Goal: Transaction & Acquisition: Purchase product/service

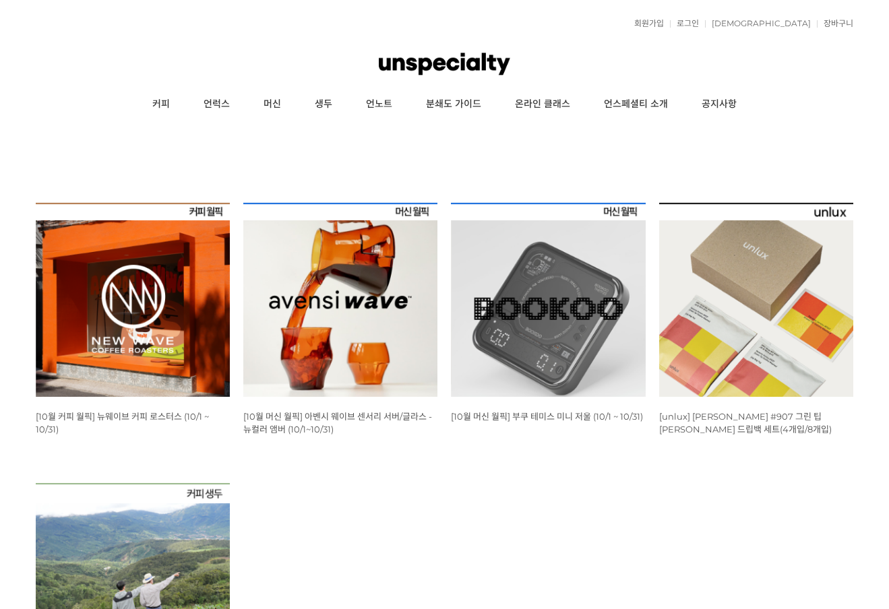
click at [210, 387] on img at bounding box center [133, 300] width 194 height 194
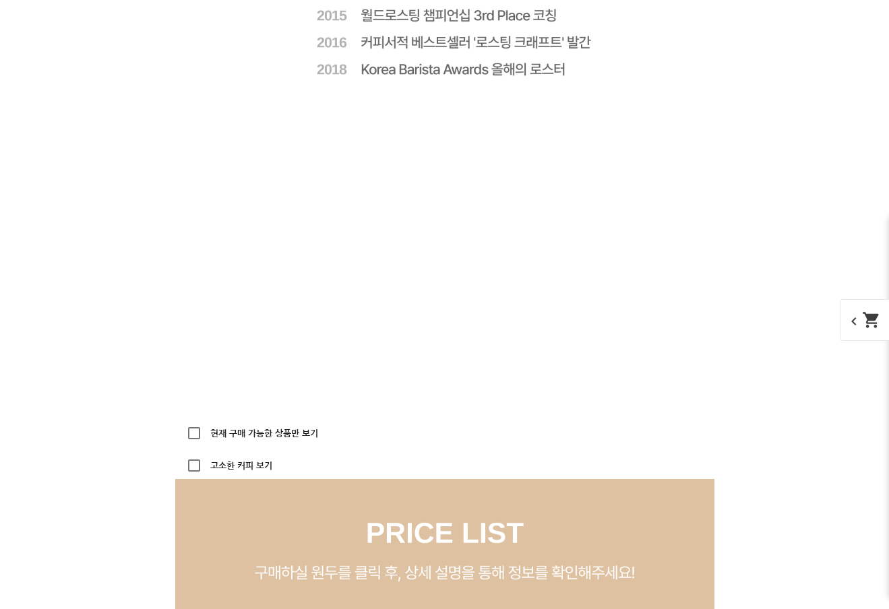
scroll to position [3763, 0]
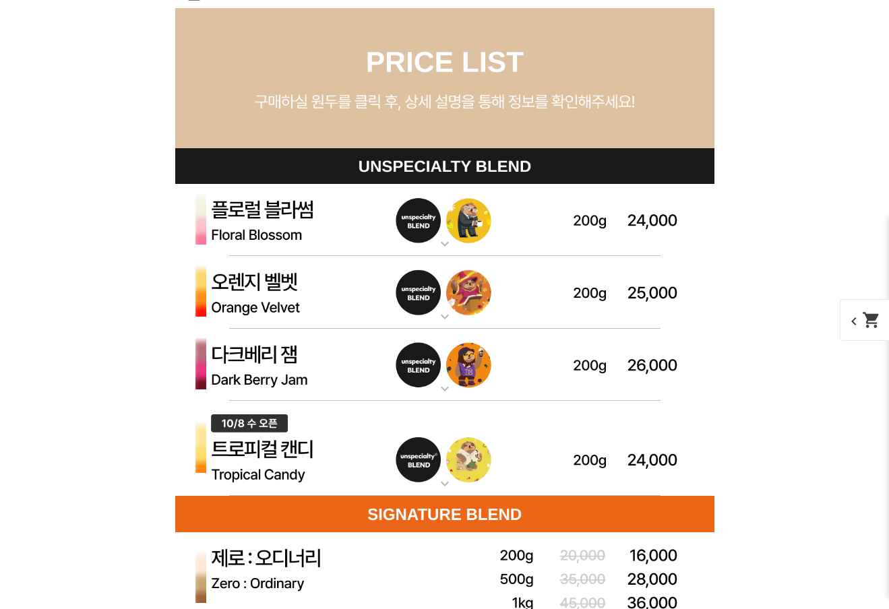
click at [454, 249] on mat-icon "expand_more" at bounding box center [444, 244] width 27 height 16
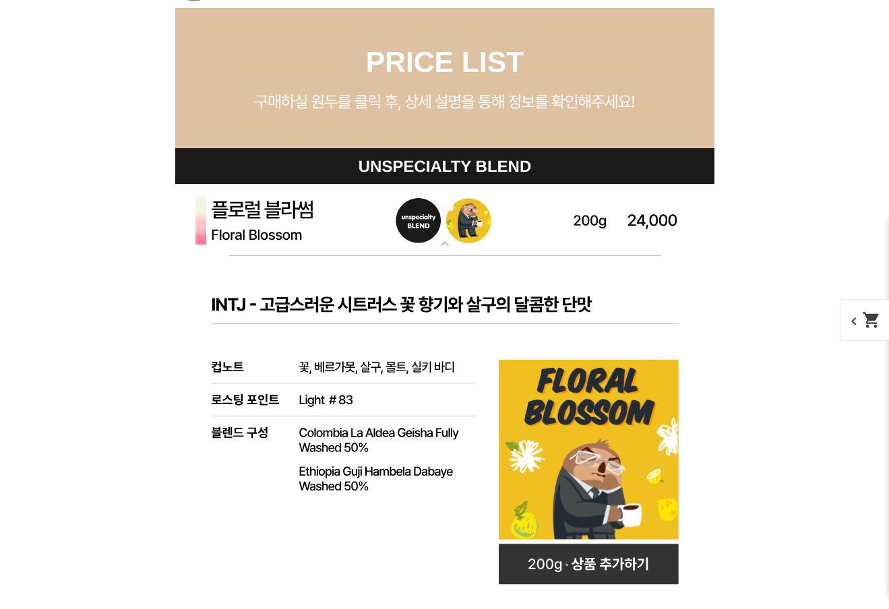
click at [454, 250] on mat-icon "expand_more" at bounding box center [444, 244] width 27 height 16
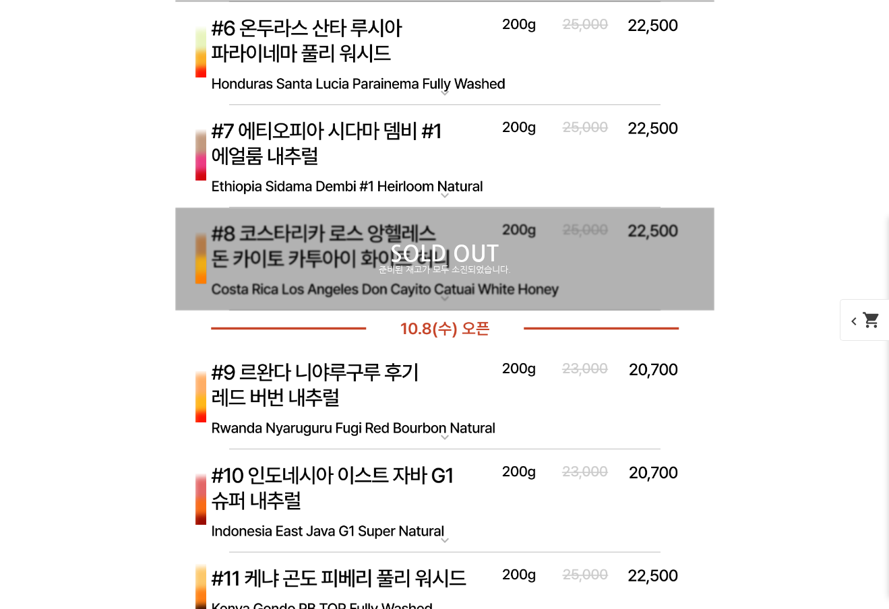
scroll to position [5165, 0]
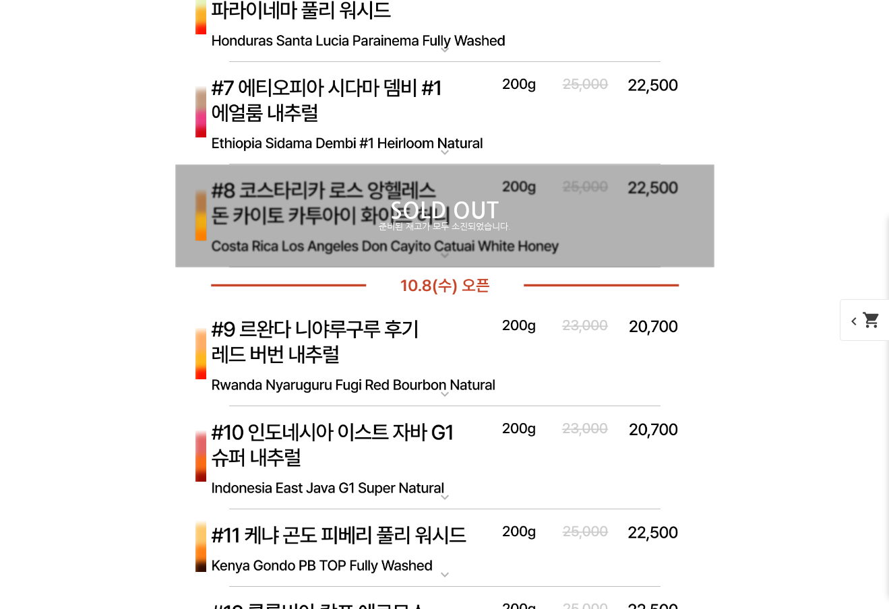
click at [509, 338] on img at bounding box center [444, 355] width 539 height 104
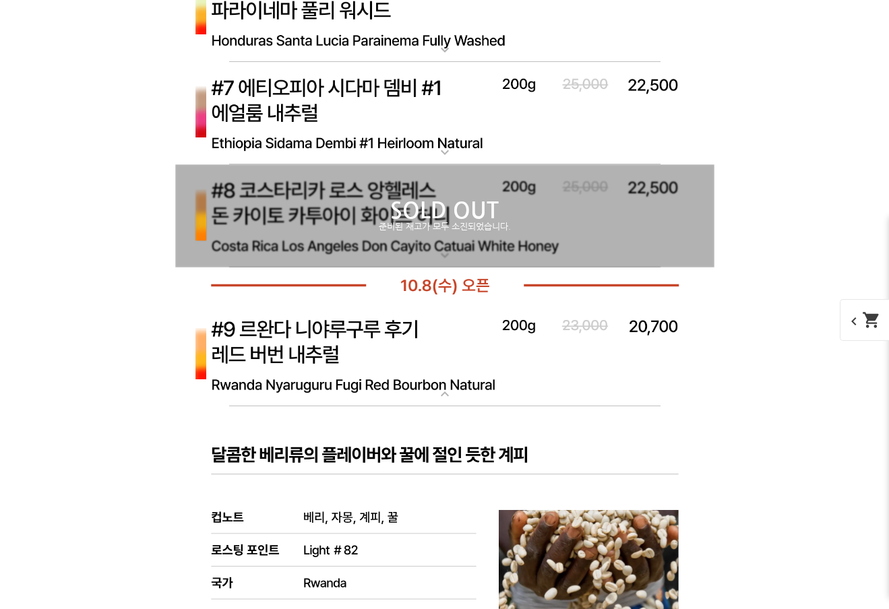
click at [514, 354] on img at bounding box center [444, 355] width 539 height 104
